Goal: Task Accomplishment & Management: Manage account settings

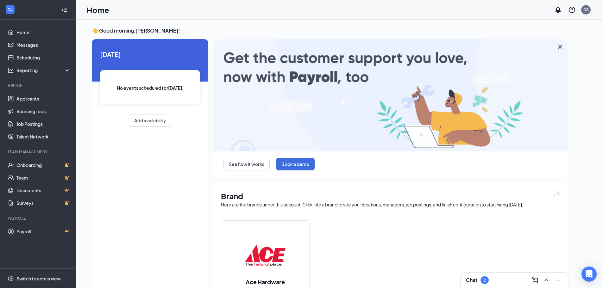
click at [497, 275] on div "Chat 2" at bounding box center [514, 280] width 107 height 15
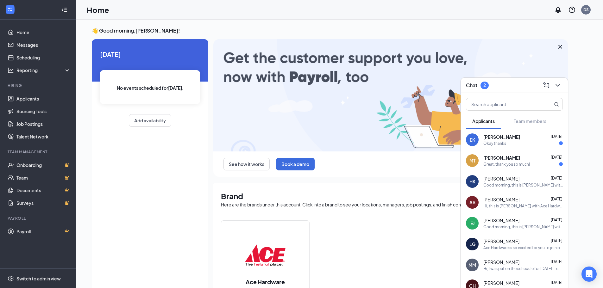
click at [507, 162] on div "Great, thank you so much!" at bounding box center [506, 164] width 47 height 5
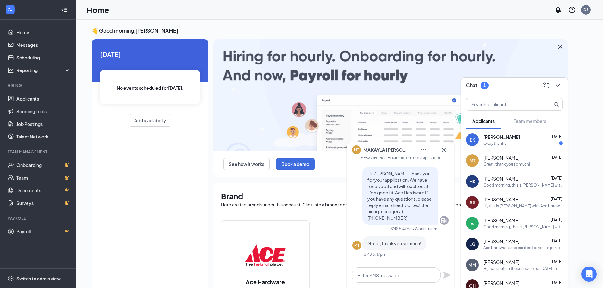
click at [509, 150] on div "MT [PERSON_NAME] [DATE] Great, thank you so much!" at bounding box center [514, 160] width 107 height 21
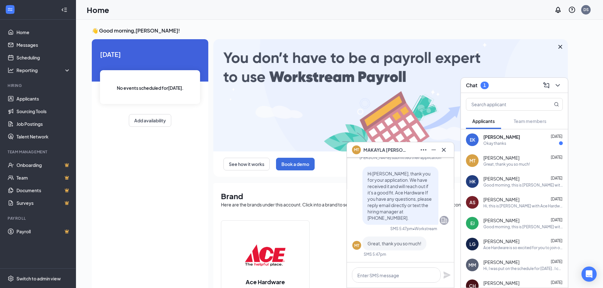
click at [511, 144] on div "Okay thanks" at bounding box center [522, 143] width 79 height 5
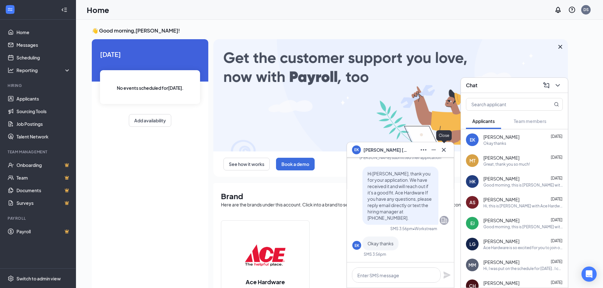
click at [447, 151] on icon "Cross" at bounding box center [444, 150] width 8 height 8
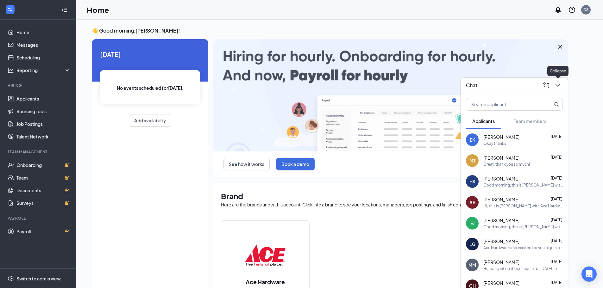
click at [559, 86] on icon "ChevronDown" at bounding box center [558, 86] width 8 height 8
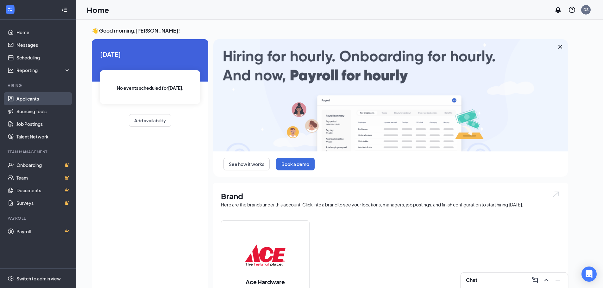
click at [36, 98] on link "Applicants" at bounding box center [43, 98] width 54 height 13
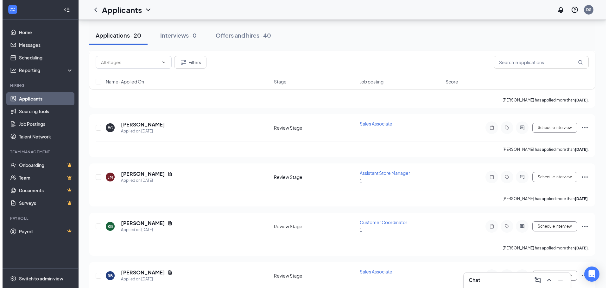
scroll to position [317, 0]
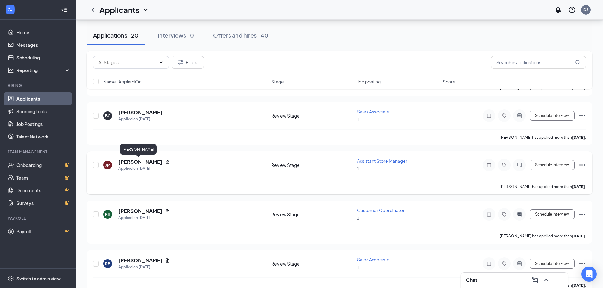
click at [127, 162] on h5 "[PERSON_NAME]" at bounding box center [140, 162] width 44 height 7
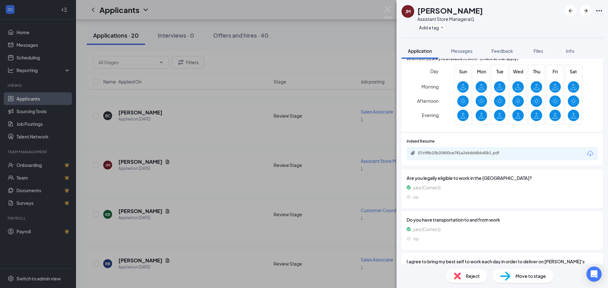
scroll to position [253, 0]
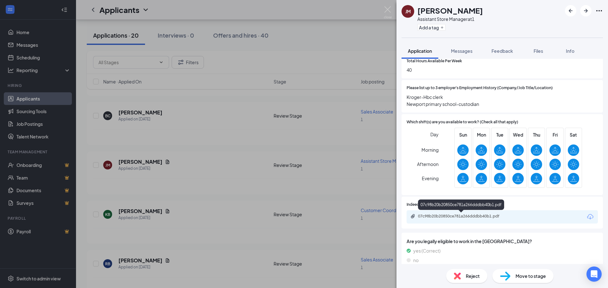
click at [497, 217] on div "07c98b20b20850ce781a266dddbb40b1.pdf" at bounding box center [462, 216] width 89 height 5
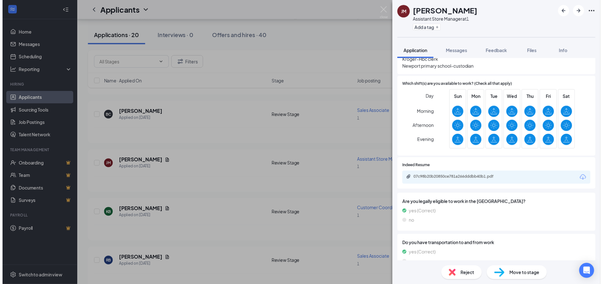
scroll to position [380, 0]
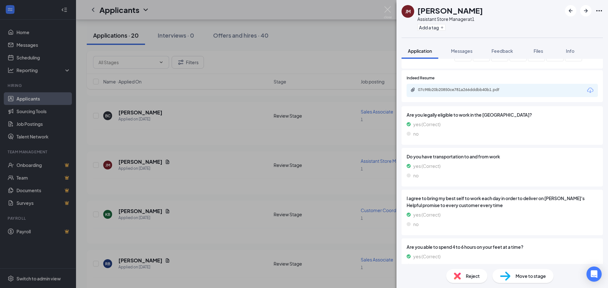
click at [383, 6] on div "[PERSON_NAME] [PERSON_NAME] Assistant Store Manager at 1 Add a tag Application …" at bounding box center [304, 144] width 608 height 288
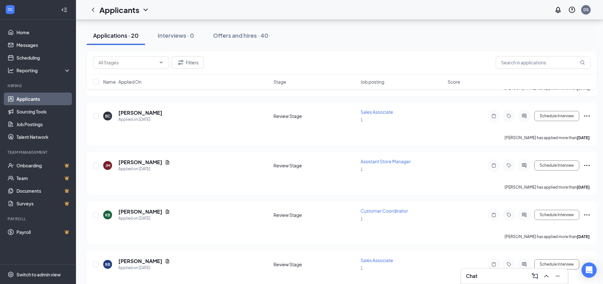
click at [385, 9] on div "Applicants DS" at bounding box center [339, 10] width 527 height 20
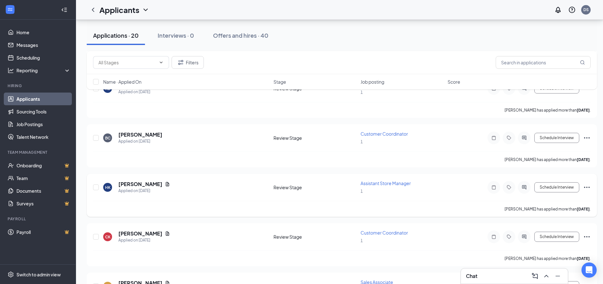
scroll to position [506, 0]
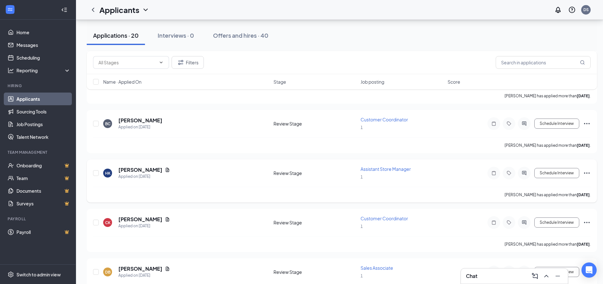
click at [588, 173] on icon "Ellipses" at bounding box center [587, 172] width 6 height 1
